Goal: Task Accomplishment & Management: Use online tool/utility

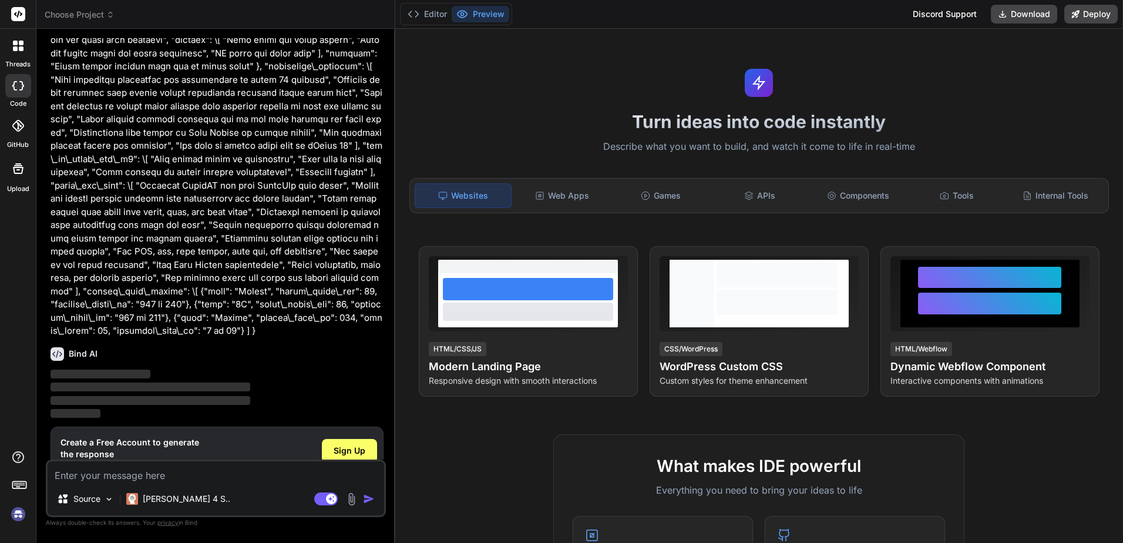
scroll to position [841, 0]
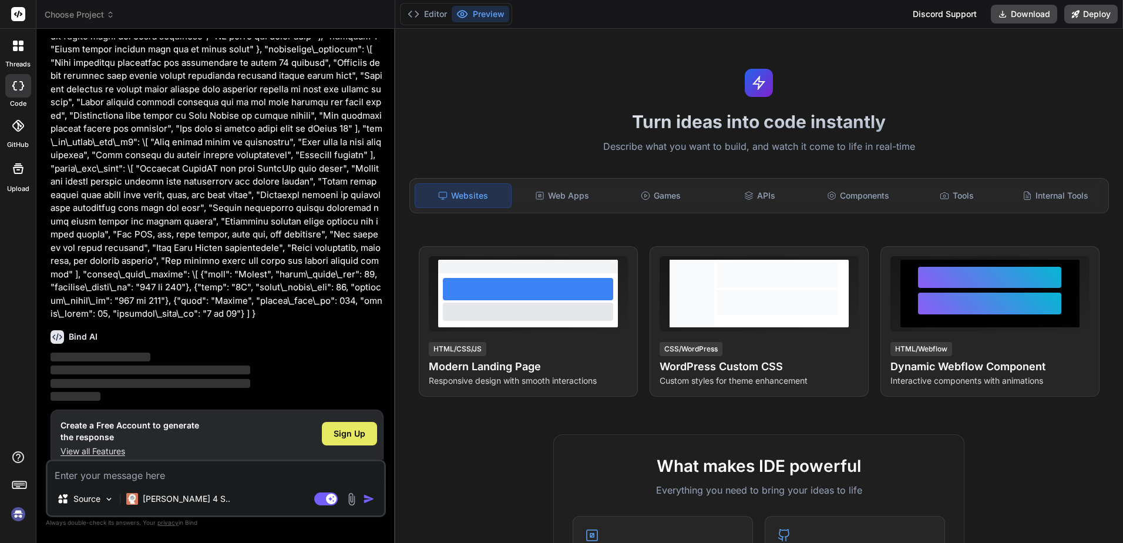
click at [334, 428] on span "Sign Up" at bounding box center [350, 434] width 32 height 12
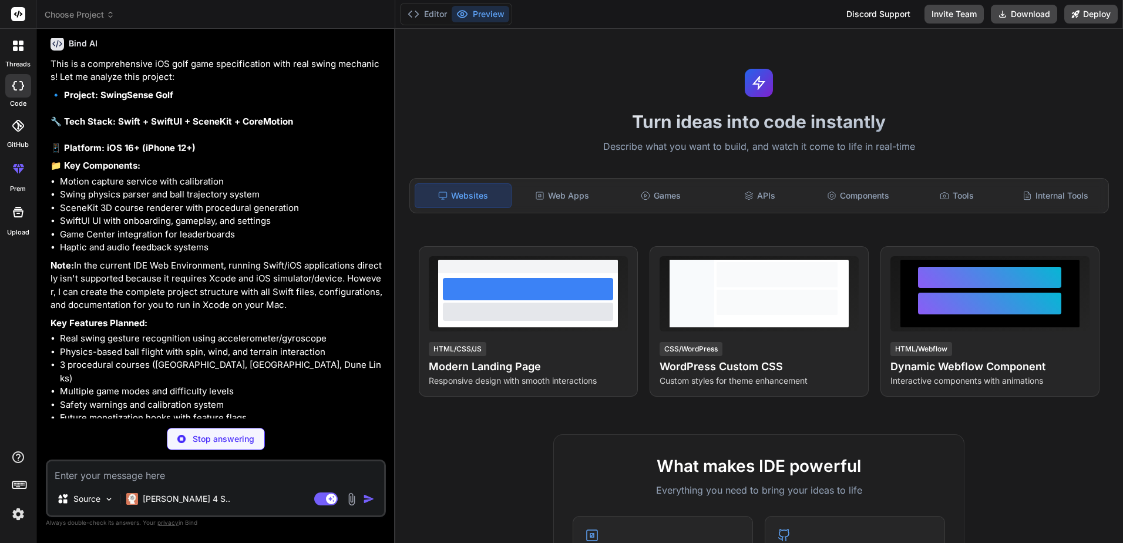
scroll to position [1106, 0]
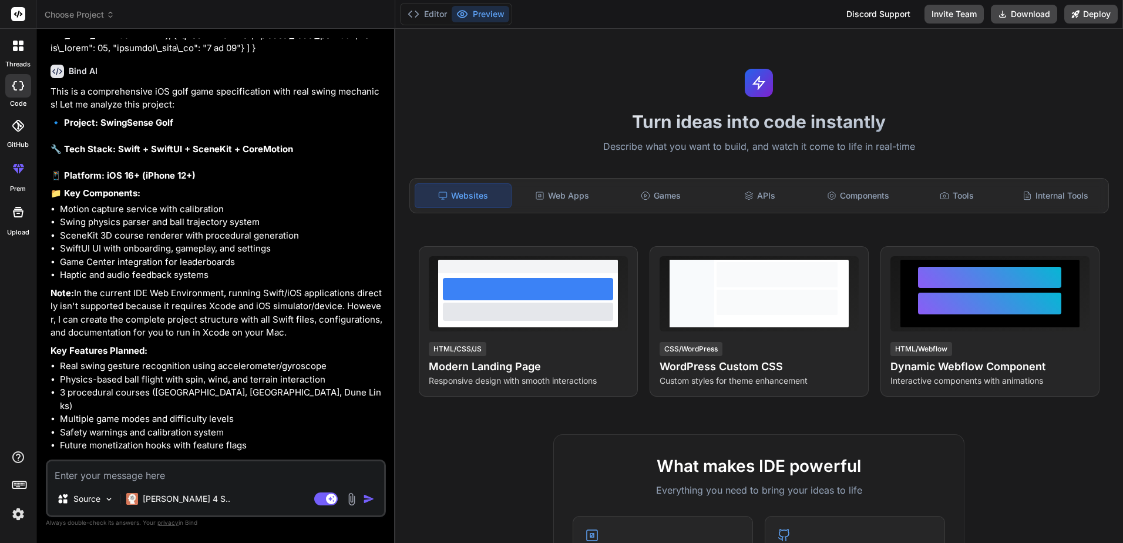
type textarea "x"
click at [140, 476] on textarea at bounding box center [216, 471] width 337 height 21
type textarea "y"
type textarea "x"
type textarea "ye"
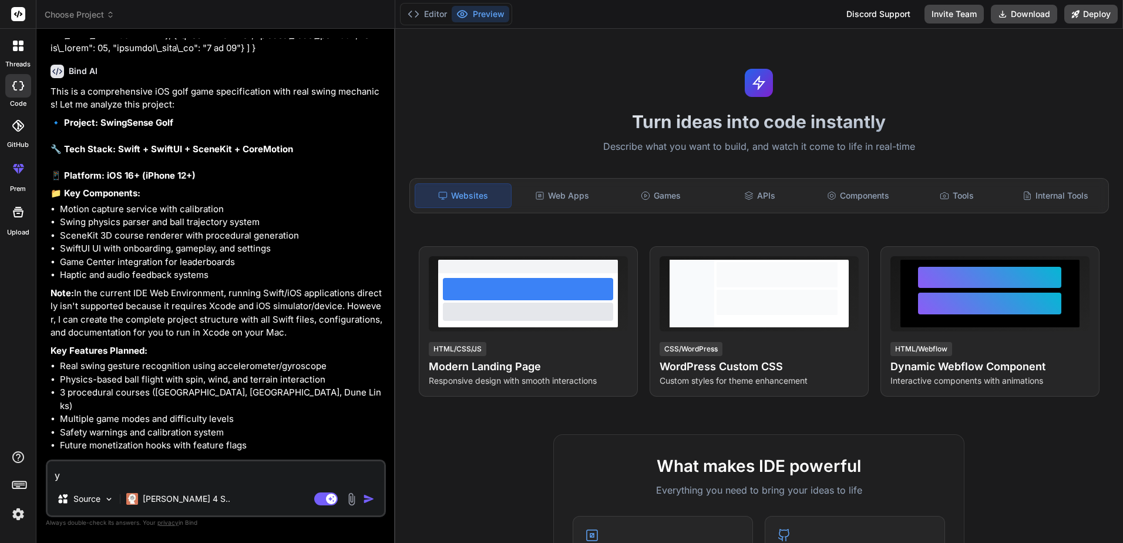
type textarea "x"
type textarea "yes"
type textarea "x"
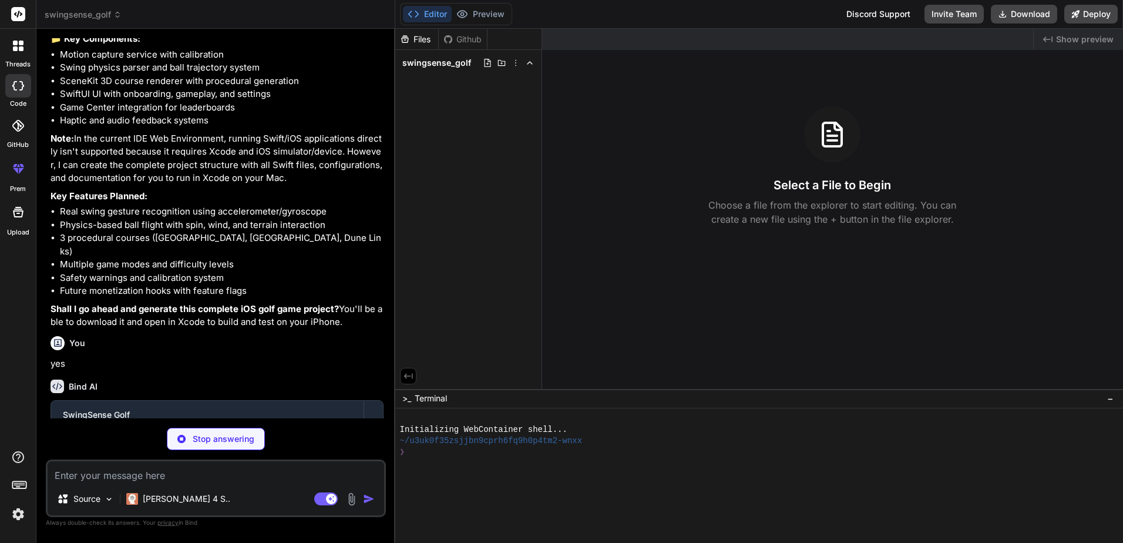
scroll to position [1292, 0]
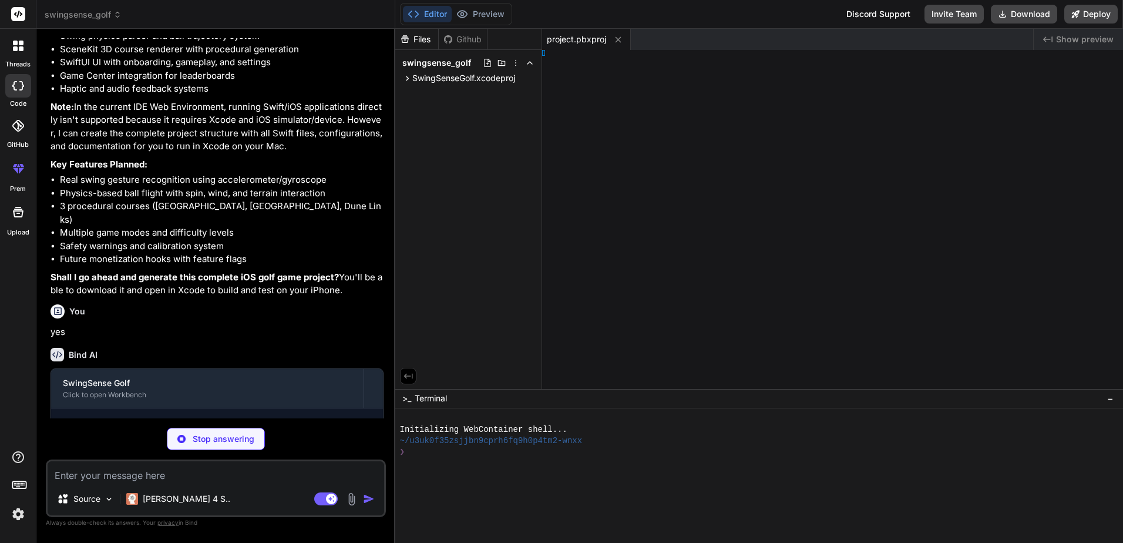
type textarea "x"
type textarea "t>"
type textarea "x"
type textarea "} }"
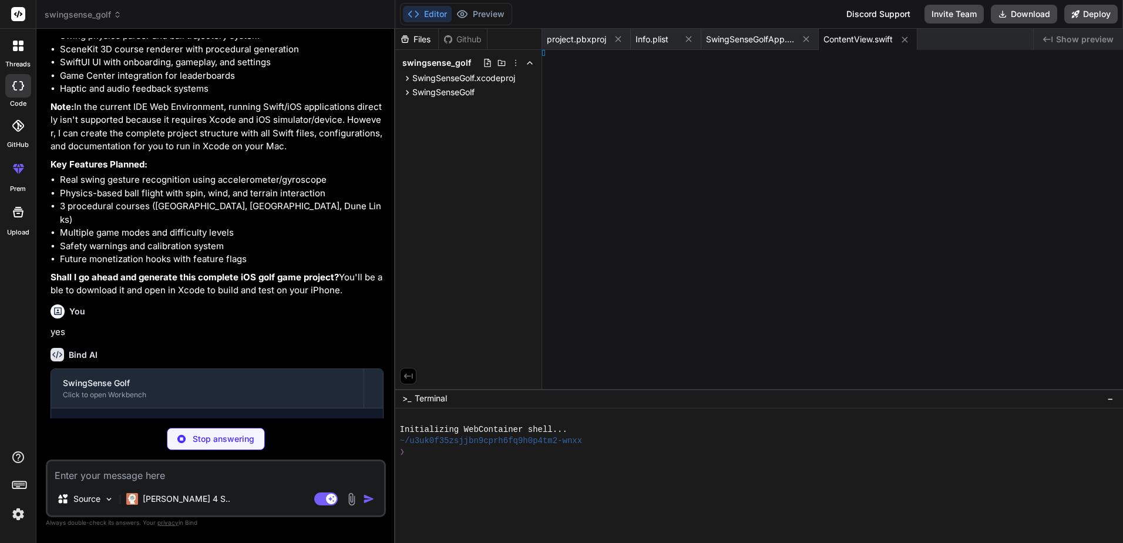
type textarea "x"
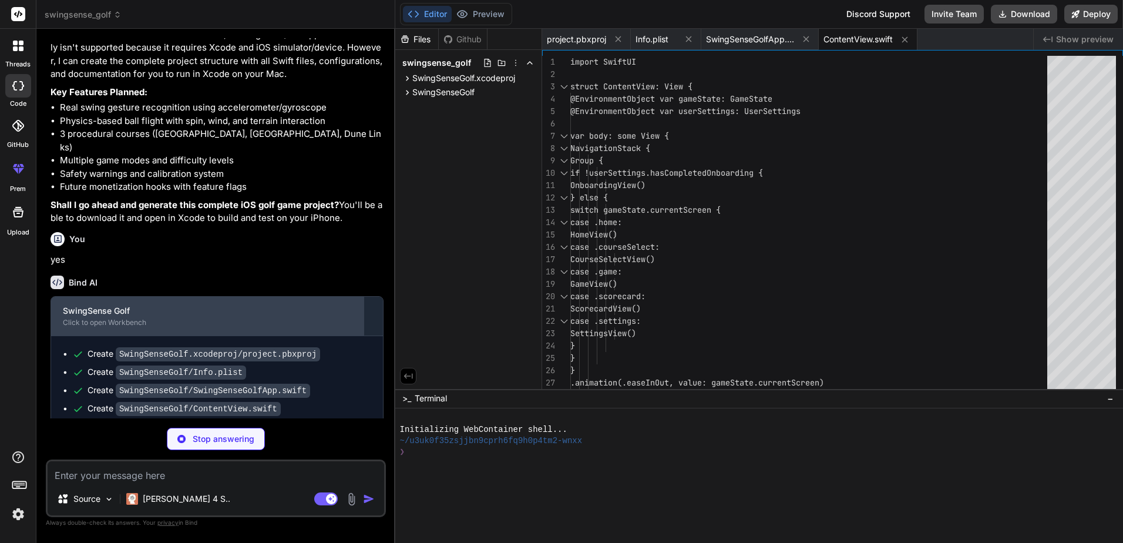
scroll to position [1365, 0]
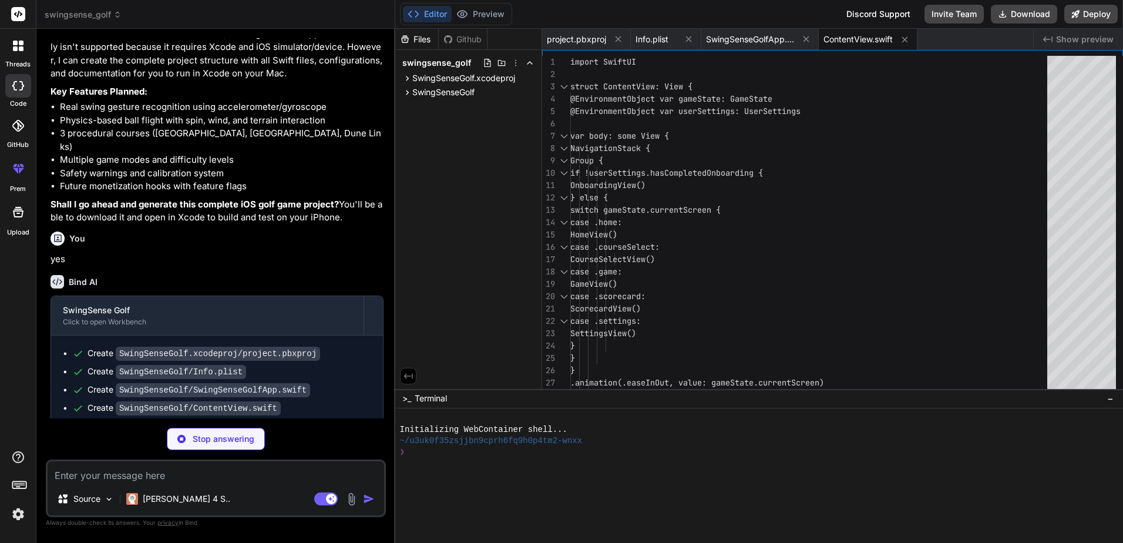
type textarea "x"
type textarea ".environmentObject(MotionCapture()) }"
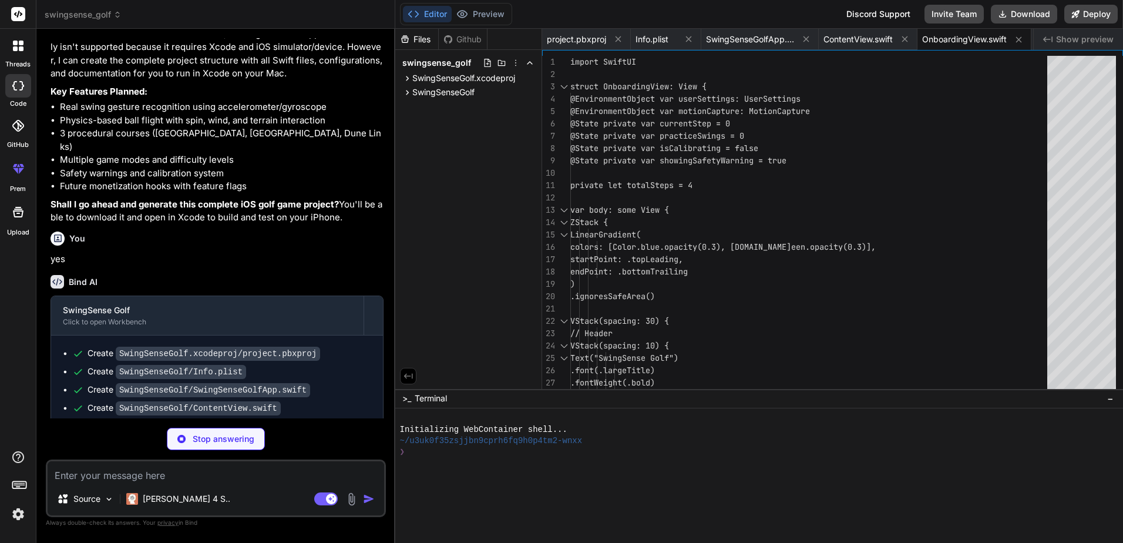
type textarea "x"
type textarea ".environmentObject(GameCenterManager()) }"
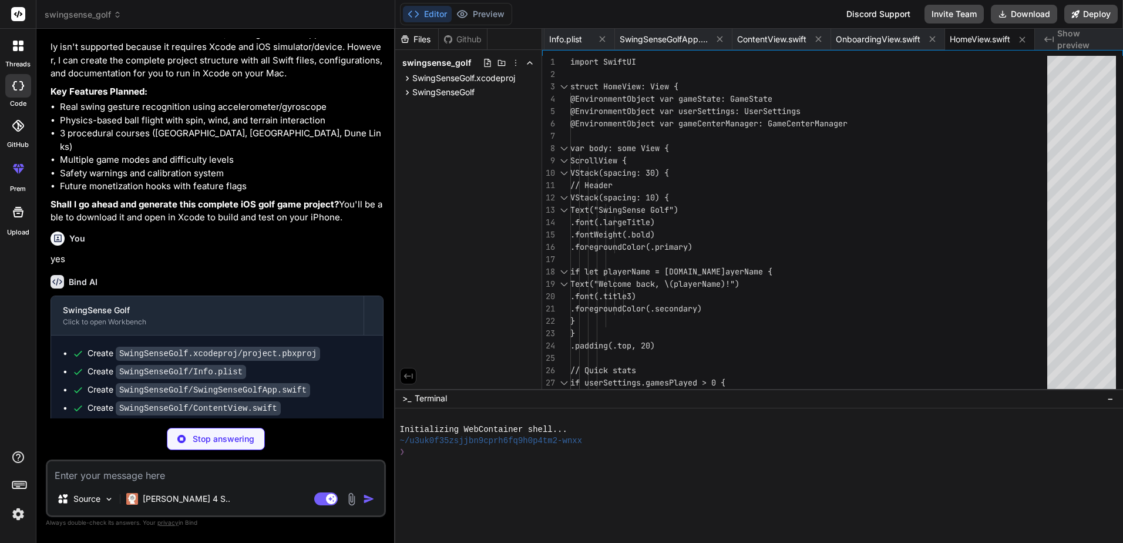
type textarea "x"
type textarea "#Preview { CourseSelectView() .environmentObject(GameState()) .environmentObjec…"
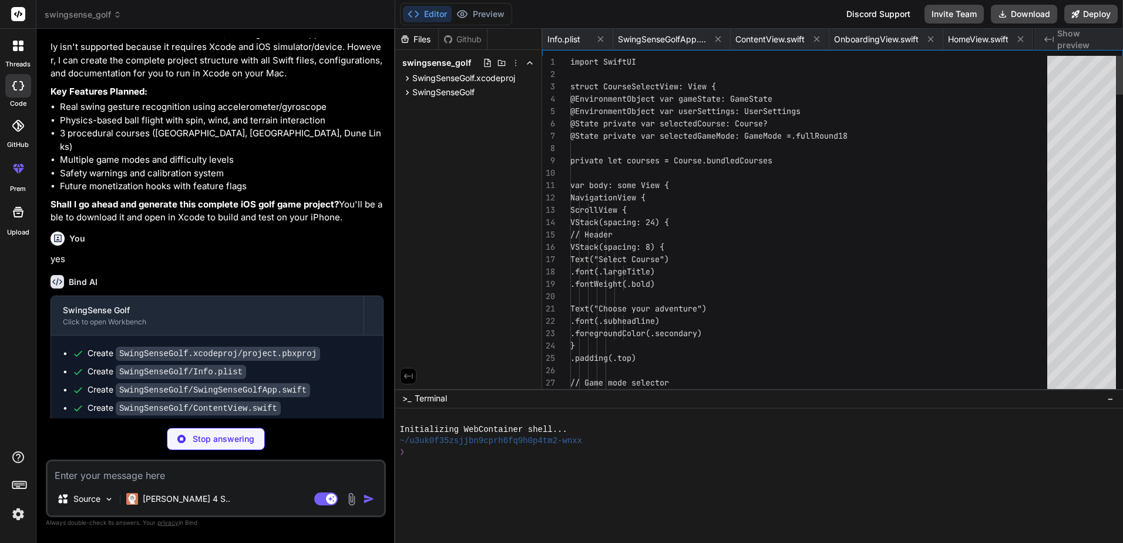
scroll to position [0, 206]
type textarea "x"
type textarea ".environmentObject(GameState()) .environmentObject(MotionCapture()) }"
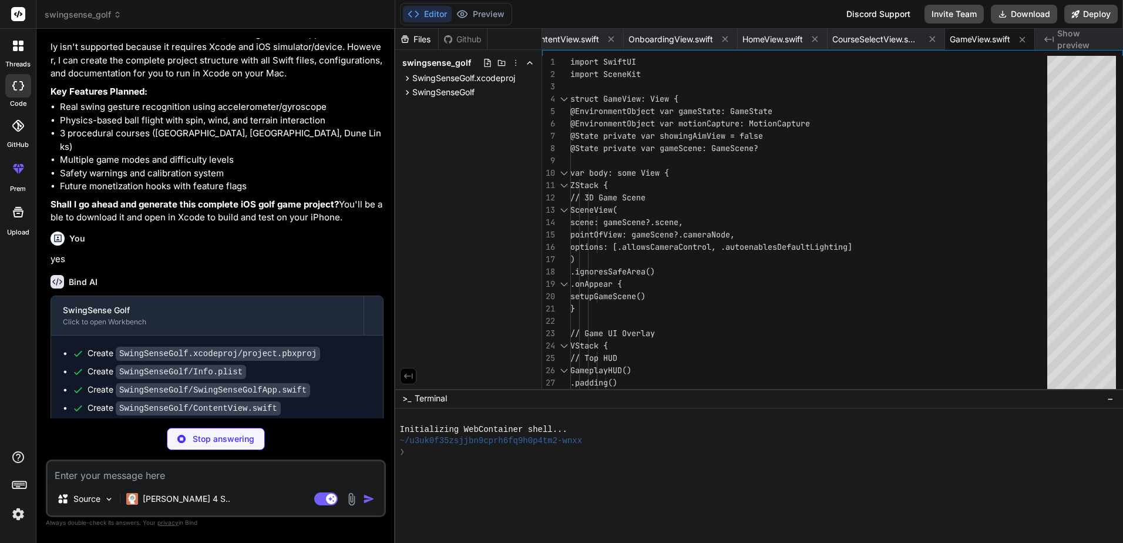
type textarea "x"
type textarea "return path } } #Preview { GameplayHUD() .environmentObject(GameState()) }"
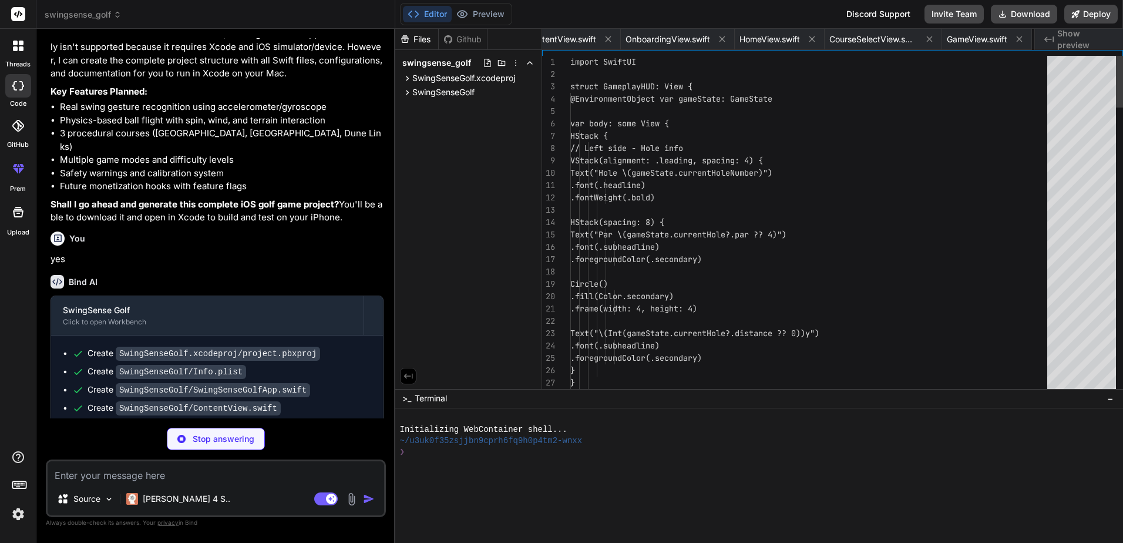
scroll to position [0, 404]
type textarea "x"
type textarea "#Preview { SettingsView() .environmentObject(GameState()) .environmentObject(Us…"
type textarea "x"
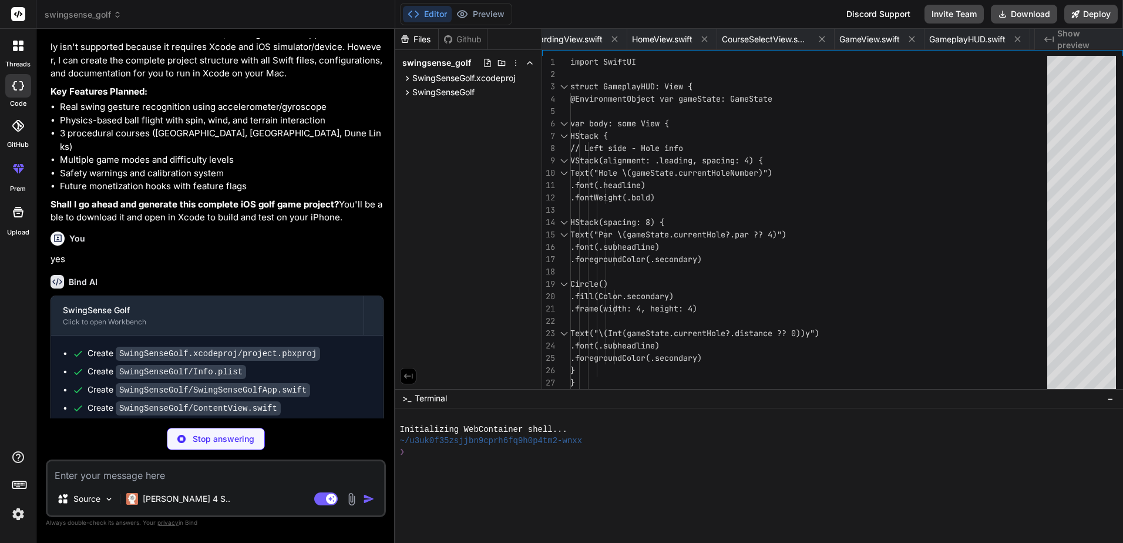
type textarea "func animationDidStop(_ anim: CAAnimation, finished flag: Bool) { completion?()…"
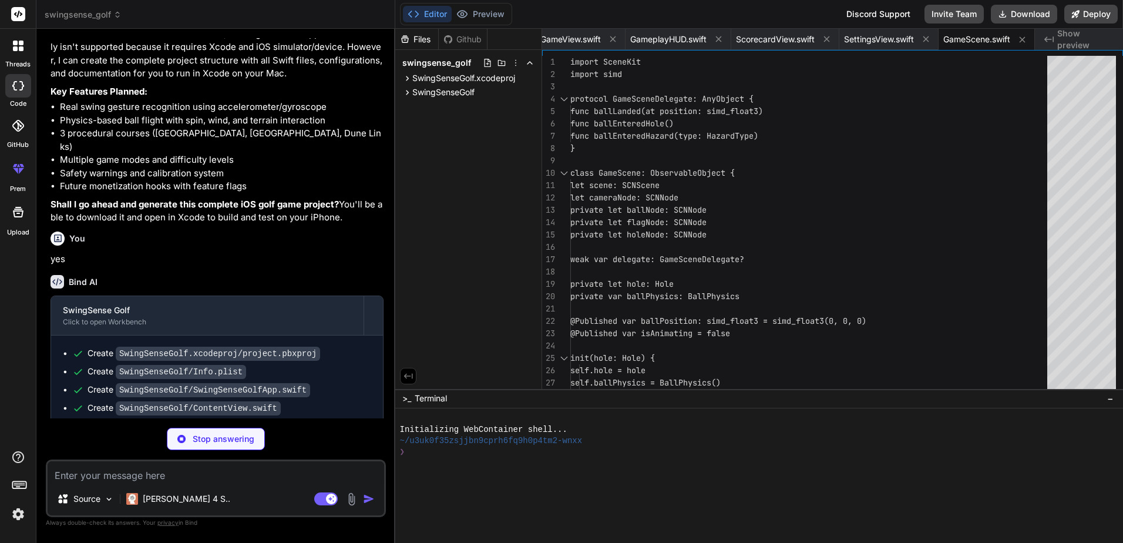
type textarea "x"
type textarea "// Show challenges screen // This would be implemented for daily/weekly challen…"
type textarea "x"
type textarea "}"
type textarea "x"
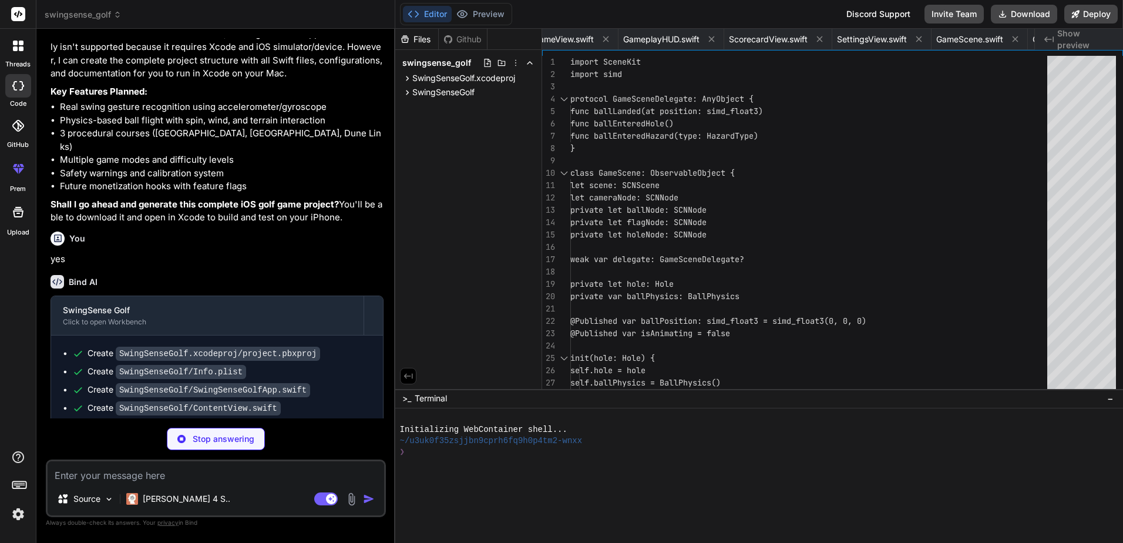
type textarea "x"
type textarea "case .meters: return "m" } } }"
type textarea "x"
type textarea "} }"
type textarea "x"
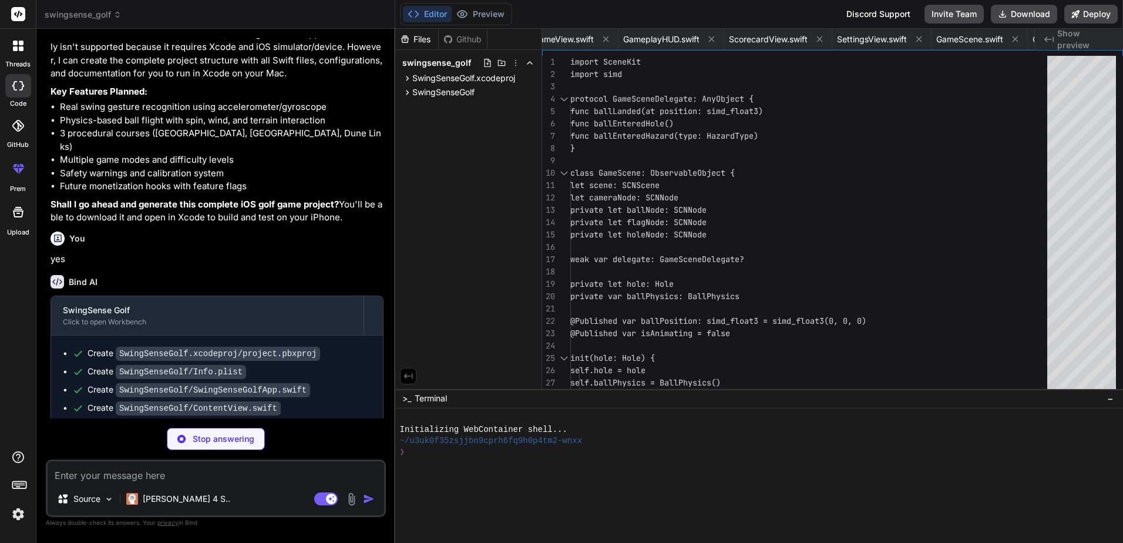
type textarea "return .systemOrange case .green: return .systemMint case .water: return .syste…"
type textarea "x"
type textarea "}"
type textarea "x"
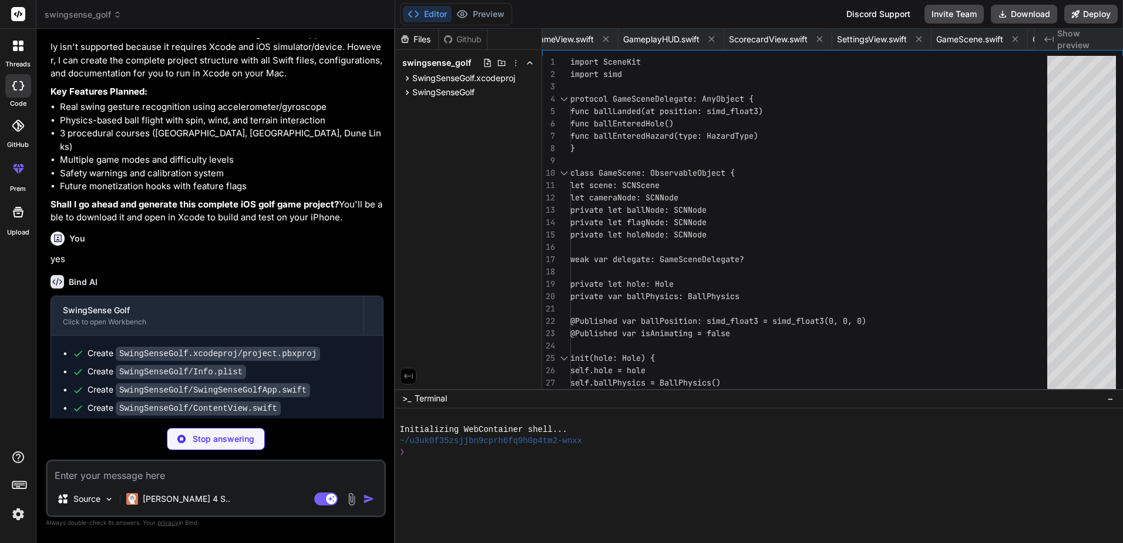
type textarea "let swingPlaneDeviation: Float let tempoRatio: Float let smoothnessScore: Float…"
type textarea "x"
type textarea "case ballDrop = "ball_drop" case waterSplash = "water_splash" case sandImpact =…"
type textarea "x"
type textarea "func stopEngine() { hapticEngine?.stop() } }"
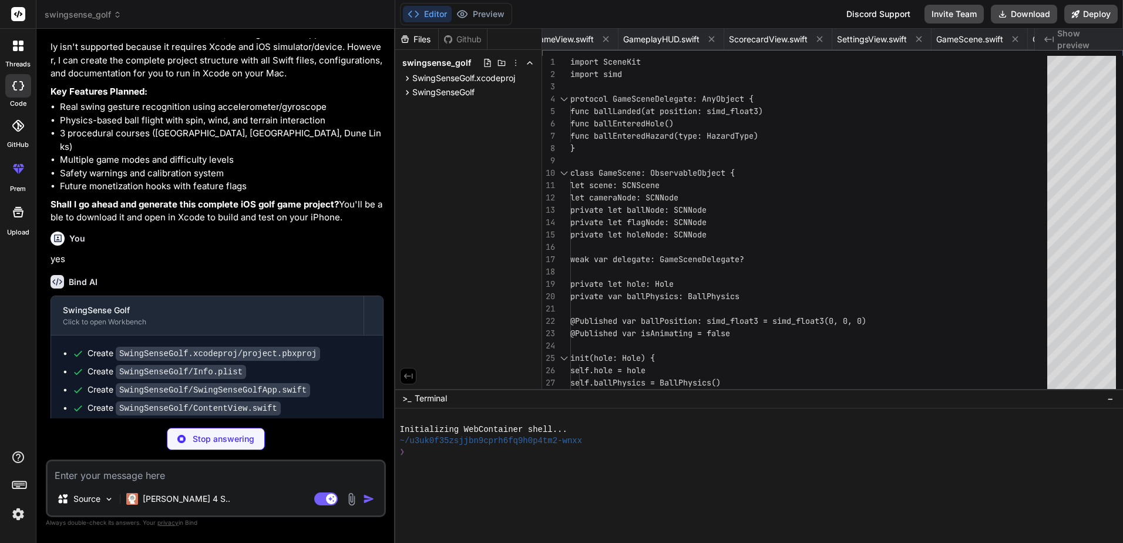
scroll to position [0, 1819]
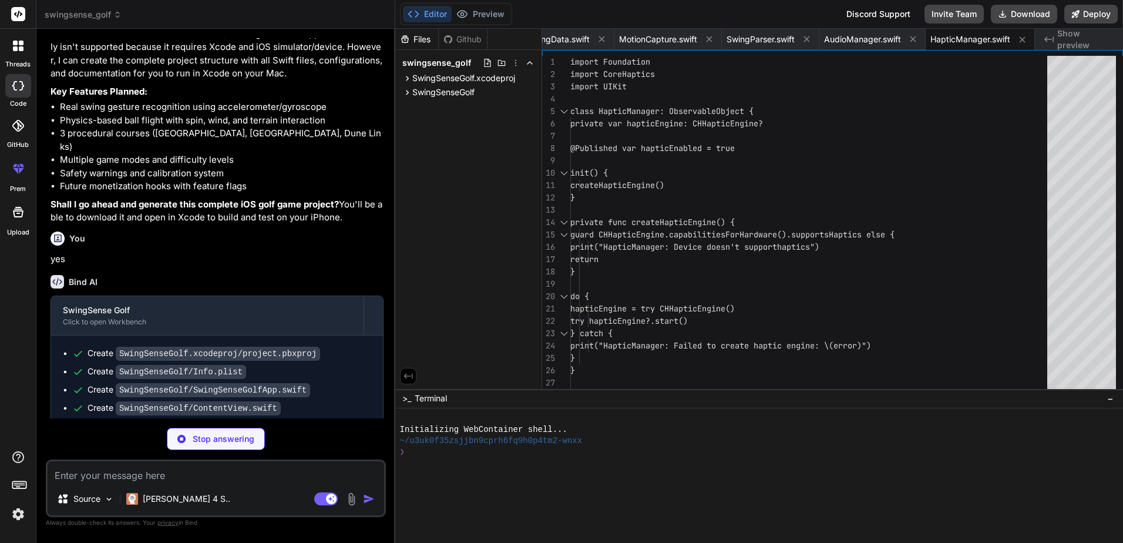
type textarea "x"
type textarea "return "Five Consecutive Pars" case .completeTenRounds: return "Complete Ten Ro…"
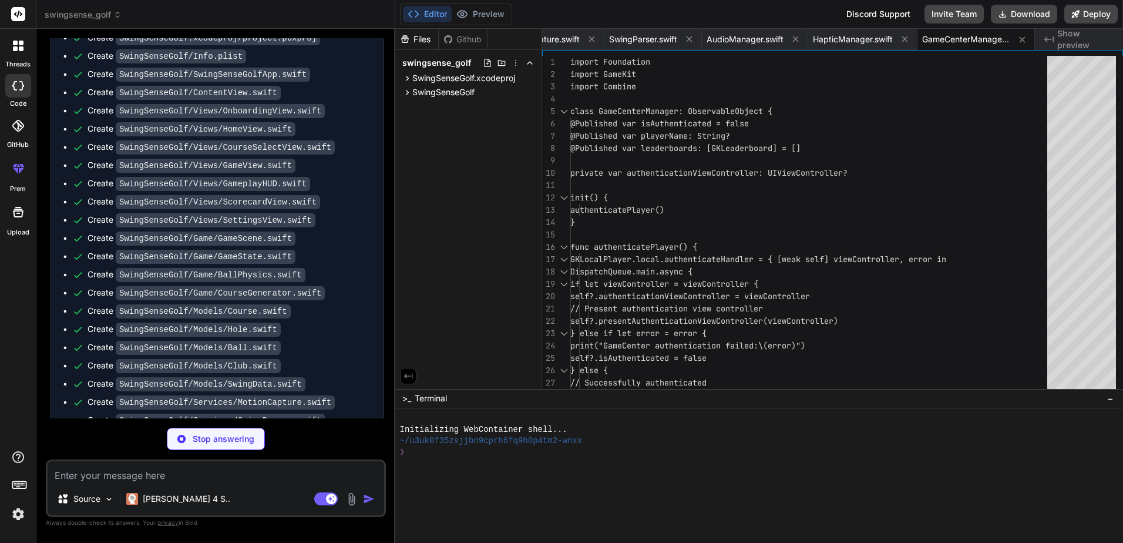
scroll to position [1748, 0]
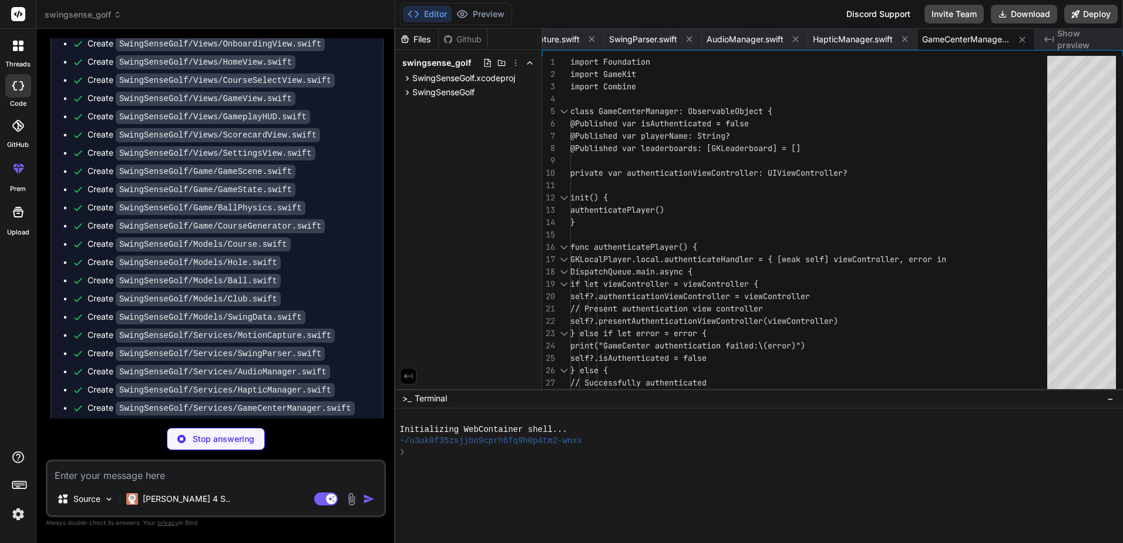
type textarea "x"
type textarea "holesInOne = dictionary["holesInOne"] as? Int ?? 0 averageScore = dictionary["a…"
type textarea "x"
type textarea "case daily case weekly case monthly case seasonal }"
type textarea "x"
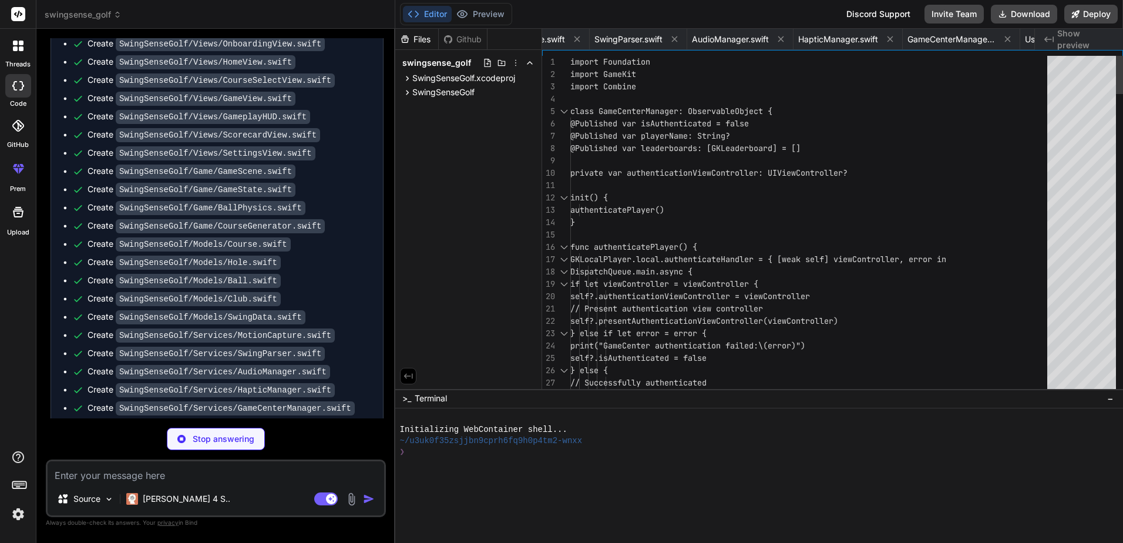
type textarea "{ "info" : { "author" : "xcode", "version" : 1 } }"
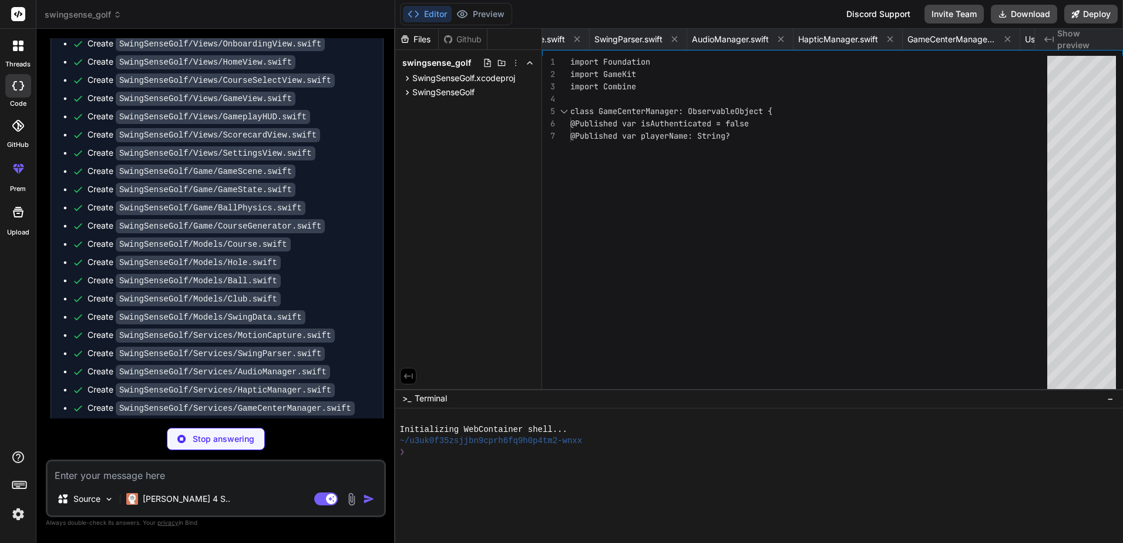
type textarea "x"
type textarea ""version" : 1 } }"
type textarea "x"
type textarea "}"
type textarea "x"
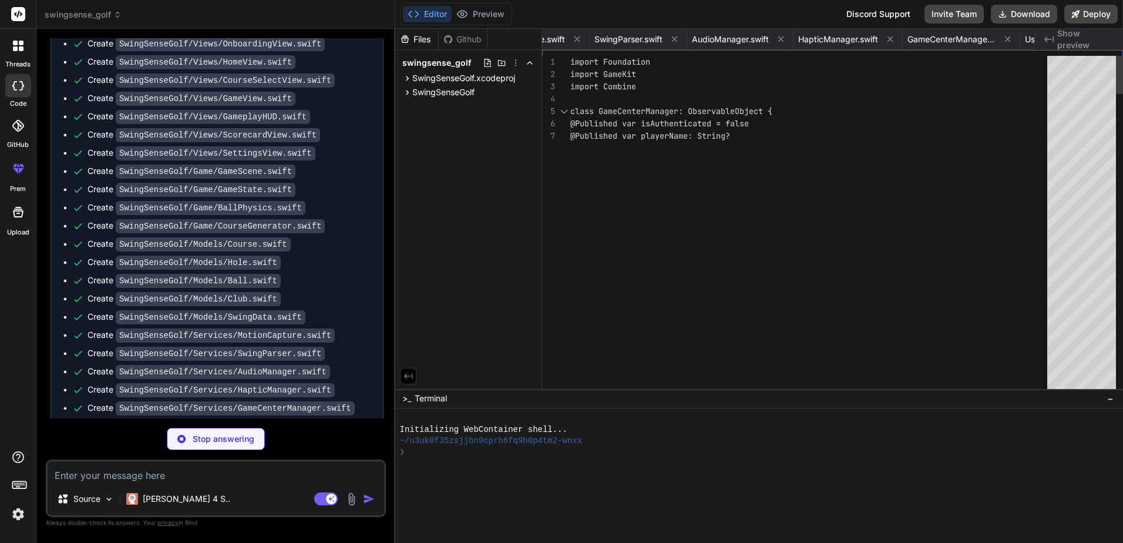
type textarea "{ "info" : { "author" : "xcode", "version" : 1 } }"
type textarea "x"
type textarea "Built with SwiftUI, SceneKit, and Core Motion for the ultimate mobile golf expe…"
type textarea "x"
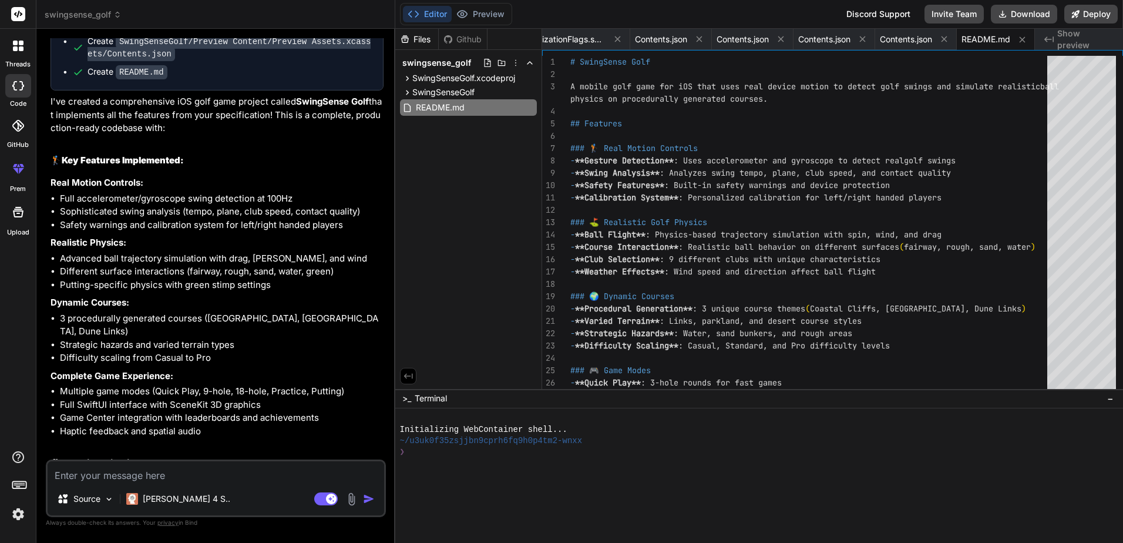
scroll to position [2293, 0]
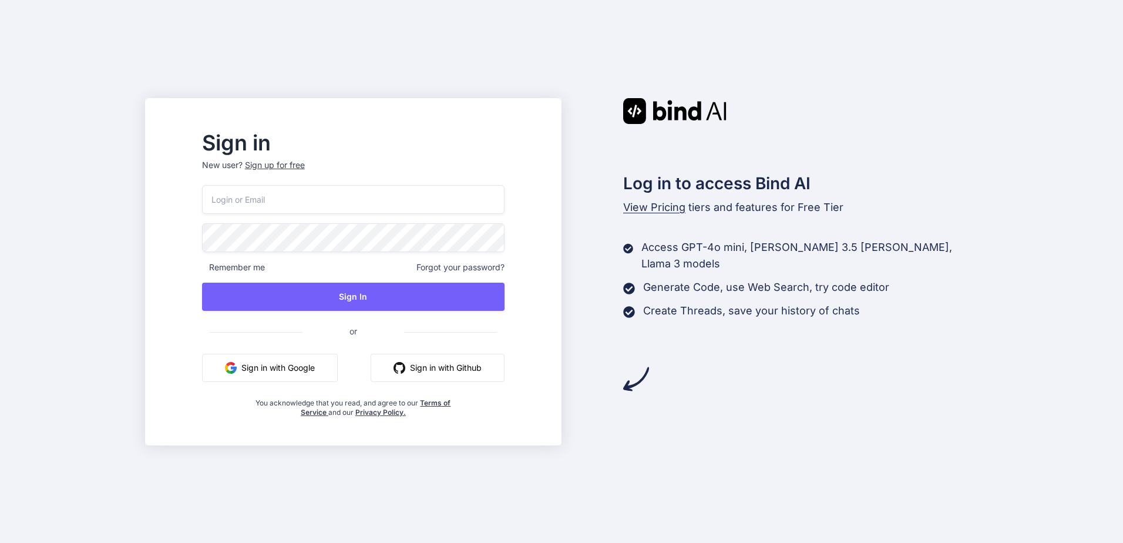
click at [326, 365] on button "Sign in with Google" at bounding box center [270, 368] width 136 height 28
